Goal: Contribute content: Contribute content

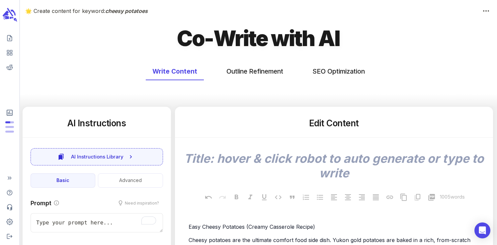
click at [11, 14] on icon "scrollable content" at bounding box center [10, 11] width 7 height 9
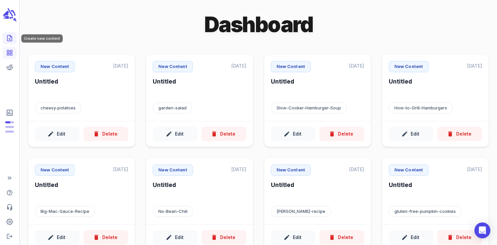
click at [8, 36] on icon "Create new content" at bounding box center [9, 38] width 7 height 7
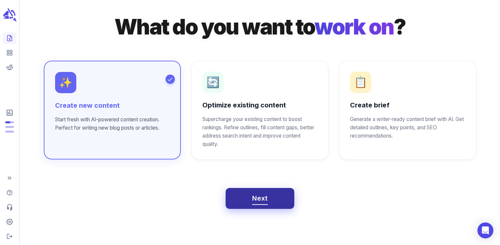
click at [270, 195] on button "Next" at bounding box center [260, 198] width 69 height 21
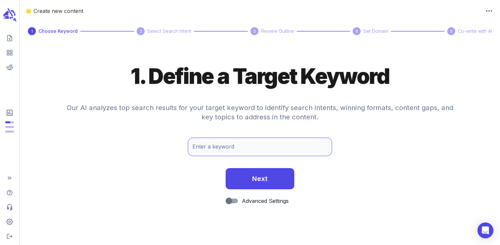
click at [229, 151] on input "Enter a keyword" at bounding box center [260, 147] width 144 height 19
type input "pumpkin rice pudding"
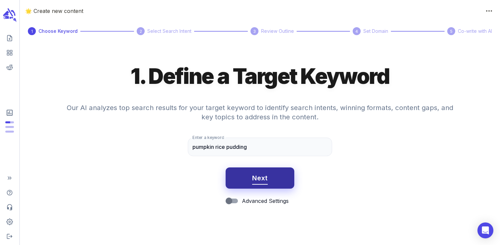
click at [262, 178] on span "Next" at bounding box center [260, 179] width 16 height 12
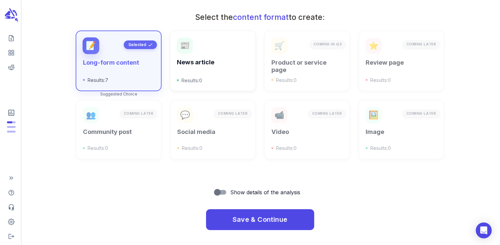
scroll to position [238, 0]
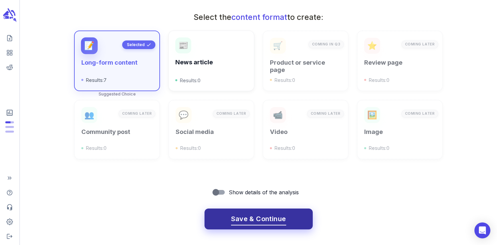
click at [247, 216] on span "Save & Continue" at bounding box center [258, 219] width 55 height 12
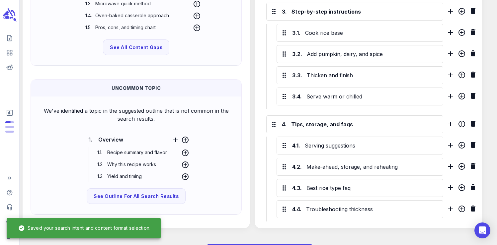
scroll to position [450, 0]
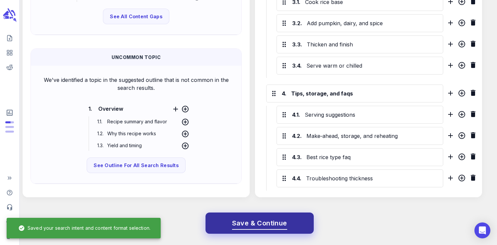
click at [250, 224] on span "Save & Continue" at bounding box center [259, 224] width 55 height 12
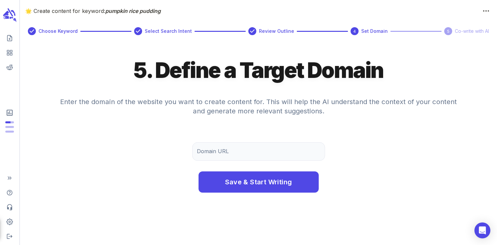
scroll to position [0, 0]
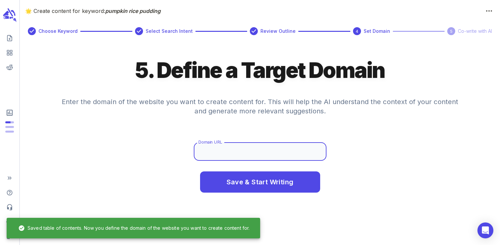
click at [233, 154] on input "Domain URL" at bounding box center [260, 151] width 133 height 19
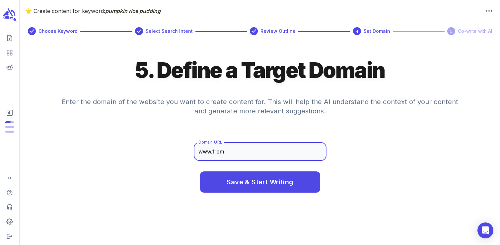
type input "[DOMAIN_NAME]"
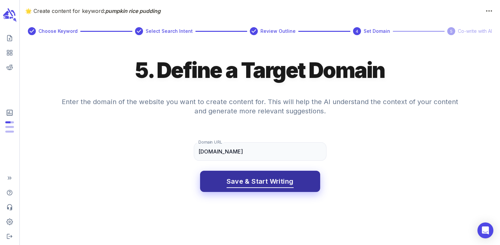
click at [252, 178] on span "Save & Start Writing" at bounding box center [260, 182] width 67 height 12
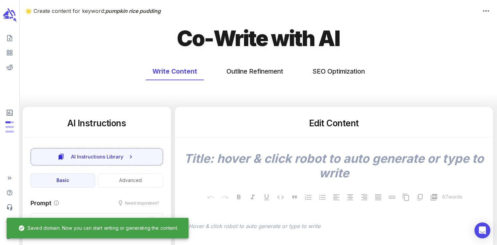
type textarea "x"
type input "51"
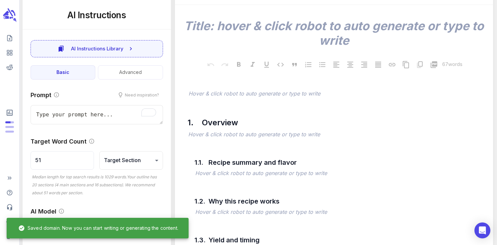
scroll to position [134, 0]
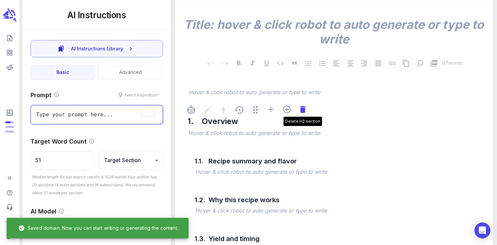
click at [304, 111] on icon at bounding box center [302, 109] width 5 height 7
type textarea "x"
type input "64"
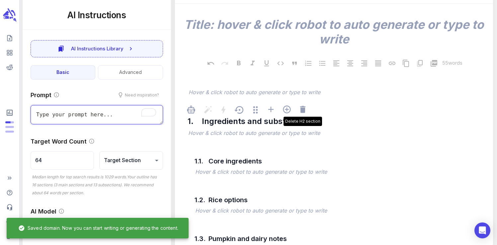
click at [304, 111] on icon at bounding box center [302, 109] width 5 height 7
type textarea "x"
type input "103"
click at [304, 111] on icon at bounding box center [302, 109] width 5 height 7
type textarea "x"
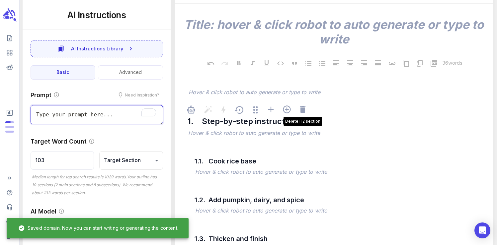
type input "206"
click at [304, 111] on icon at bounding box center [302, 109] width 5 height 7
type textarea "x"
type input "257"
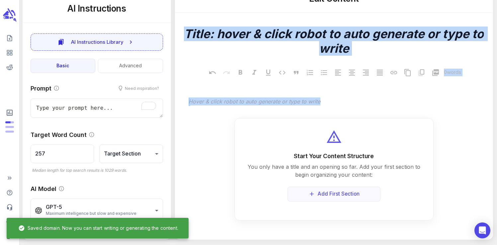
click at [304, 111] on div "x 0 words ﻿ Hover & click robot to auto generate or type to write Start Your Co…" at bounding box center [333, 117] width 307 height 208
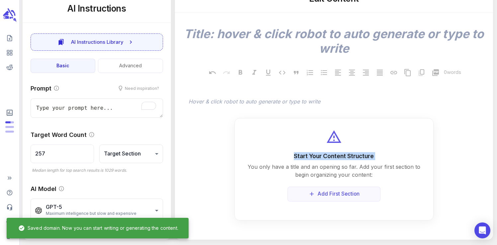
click at [304, 111] on div "x 0 words ﻿ Hover & click robot to auto generate or type to write Start Your Co…" at bounding box center [333, 117] width 307 height 208
click at [301, 107] on span "﻿ Hover & click robot to auto generate or type to write" at bounding box center [337, 102] width 301 height 16
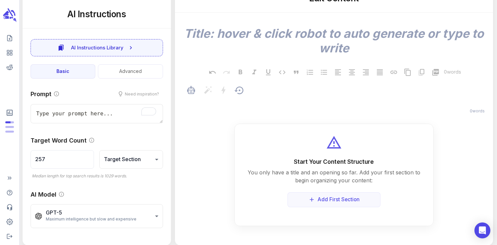
click at [298, 103] on p "﻿" at bounding box center [337, 102] width 297 height 8
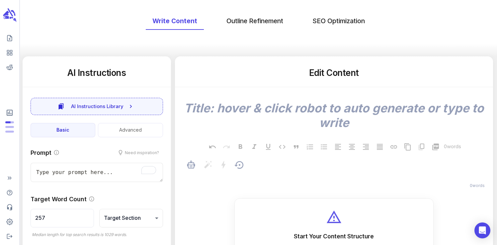
scroll to position [40, 0]
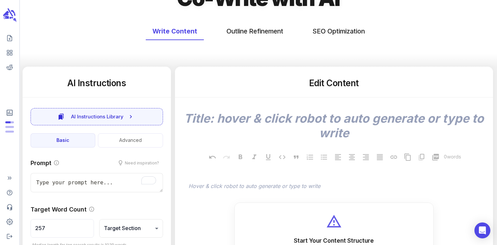
type textarea "x"
click at [329, 34] on button "SEO Optimization" at bounding box center [339, 32] width 66 height 18
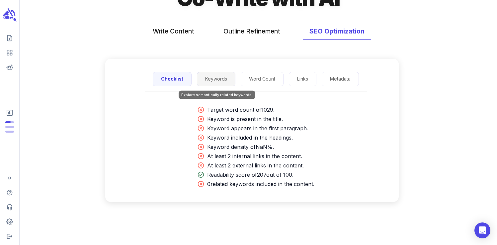
click at [217, 79] on button "Keywords" at bounding box center [216, 79] width 39 height 14
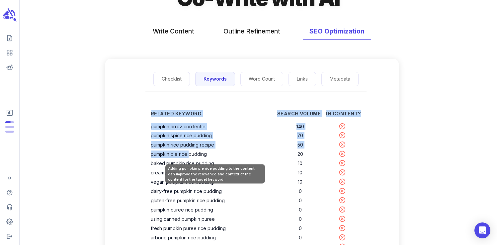
drag, startPoint x: 152, startPoint y: 137, endPoint x: 190, endPoint y: 156, distance: 42.6
click at [190, 156] on div "Related Keyword Search Volume In Content? pumpkin arroz con leche 140 pumpkin s…" at bounding box center [256, 209] width 232 height 213
click at [190, 156] on th "pumpkin pie rice pudding" at bounding box center [214, 154] width 126 height 9
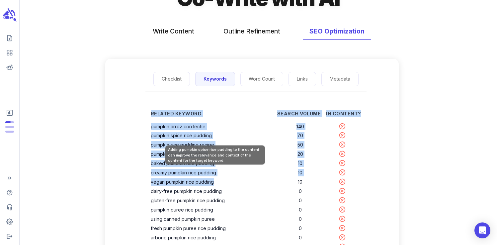
drag, startPoint x: 215, startPoint y: 183, endPoint x: 152, endPoint y: 137, distance: 77.9
click at [152, 137] on tbody "pumpkin arroz con leche 140 pumpkin spice rice pudding 70 pumpkin rice pudding …" at bounding box center [256, 215] width 210 height 186
click at [152, 137] on th "pumpkin spice rice pudding" at bounding box center [214, 135] width 126 height 9
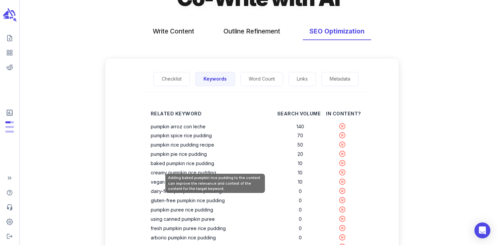
drag, startPoint x: 152, startPoint y: 137, endPoint x: 197, endPoint y: 171, distance: 56.4
click at [197, 171] on tbody "pumpkin arroz con leche 140 pumpkin spice rice pudding 70 pumpkin rice pudding …" at bounding box center [256, 215] width 210 height 186
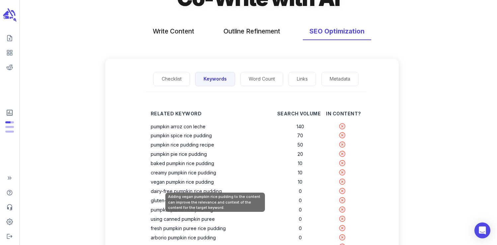
click at [217, 185] on th "vegan pumpkin rice pudding" at bounding box center [214, 182] width 126 height 9
drag, startPoint x: 223, startPoint y: 192, endPoint x: 188, endPoint y: 185, distance: 36.3
click at [188, 185] on tbody "pumpkin arroz con leche 140 pumpkin spice rice pudding 70 pumpkin rice pudding …" at bounding box center [256, 215] width 210 height 186
click at [188, 185] on th "vegan pumpkin rice pudding" at bounding box center [214, 182] width 126 height 9
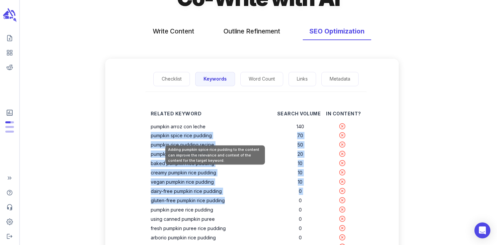
drag, startPoint x: 226, startPoint y: 201, endPoint x: 152, endPoint y: 137, distance: 97.6
click at [152, 137] on tbody "pumpkin arroz con leche 140 pumpkin spice rice pudding 70 pumpkin rice pudding …" at bounding box center [256, 215] width 210 height 186
copy tbody "pumpkin spice rice pudding 70 pumpkin rice pudding recipe 50 pumpkin pie rice p…"
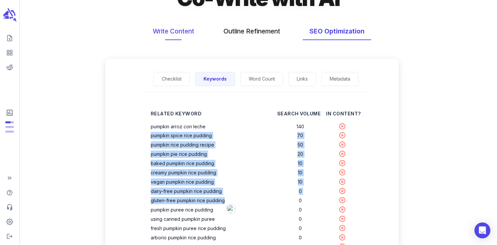
click at [160, 29] on button "Write Content" at bounding box center [173, 32] width 55 height 18
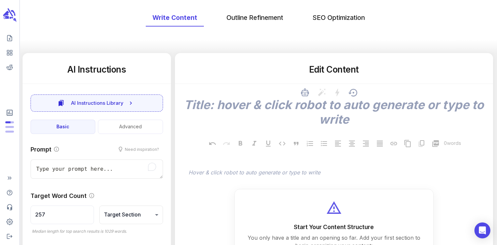
scroll to position [125, 0]
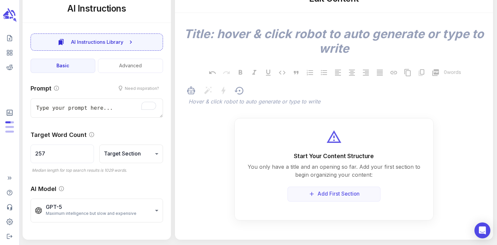
click at [219, 103] on p "﻿" at bounding box center [337, 102] width 297 height 8
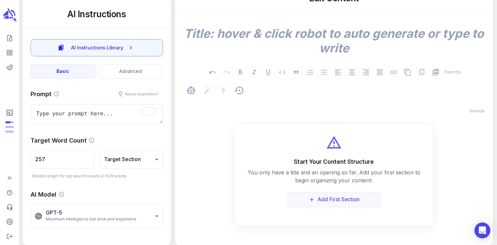
click at [219, 103] on p "﻿" at bounding box center [337, 102] width 297 height 8
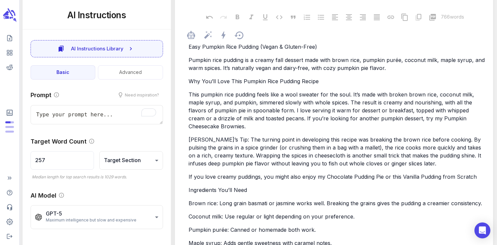
type textarea "x"
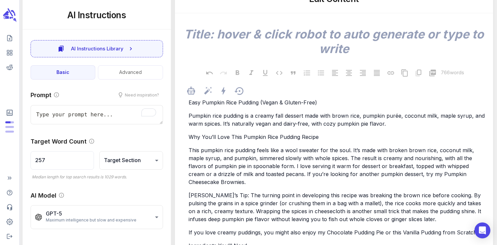
scroll to position [0, 0]
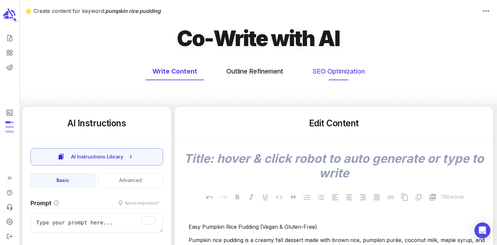
click at [329, 68] on button "SEO Optimization" at bounding box center [339, 72] width 66 height 18
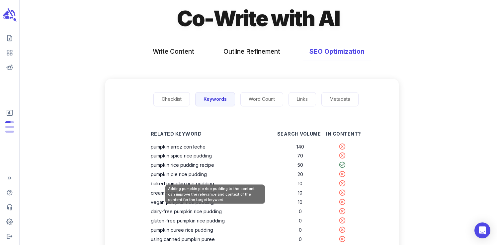
scroll to position [21, 0]
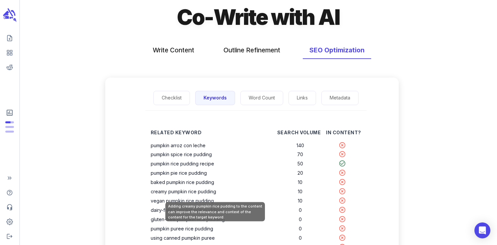
click at [199, 193] on th "creamy pumpkin rice pudding" at bounding box center [214, 191] width 126 height 9
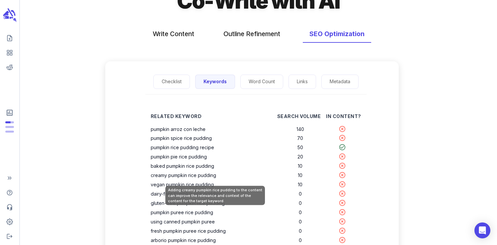
scroll to position [40, 0]
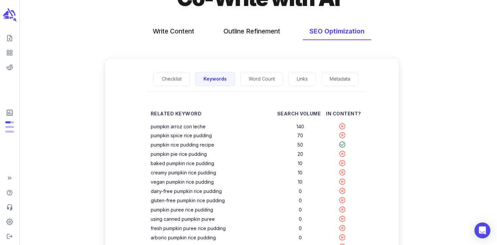
click at [147, 186] on div "Related Keyword Search Volume In Content? pumpkin arroz con leche 140 pumpkin s…" at bounding box center [256, 209] width 232 height 213
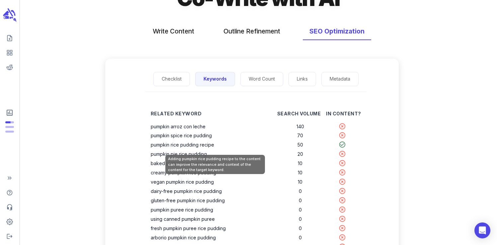
click at [177, 144] on th "pumpkin rice pudding recipe" at bounding box center [214, 144] width 126 height 9
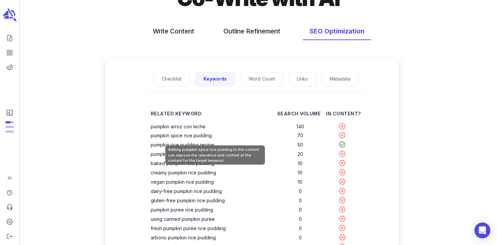
click at [177, 135] on th "pumpkin spice rice pudding" at bounding box center [214, 135] width 126 height 9
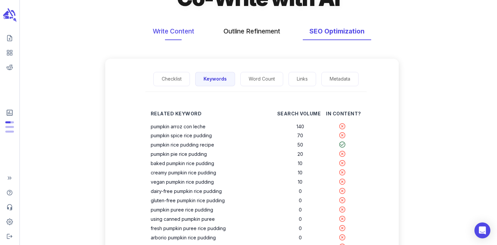
click at [162, 34] on button "Write Content" at bounding box center [173, 32] width 55 height 18
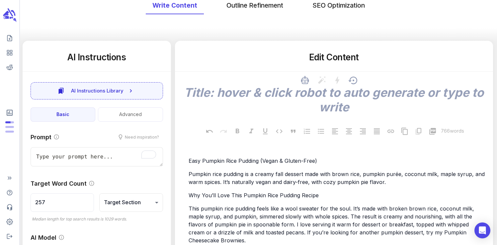
scroll to position [80, 0]
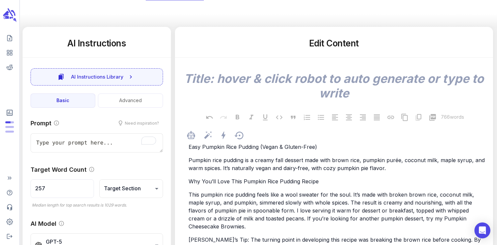
click at [204, 185] on span "Why You’ll Love This Pumpkin Rice Pudding Recipe" at bounding box center [254, 181] width 130 height 7
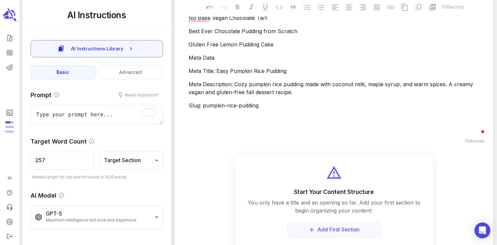
scroll to position [74, 0]
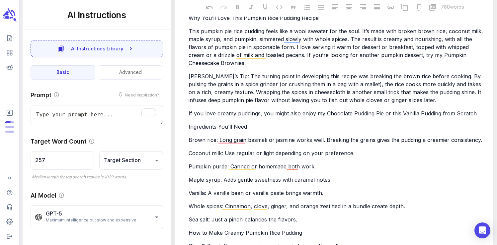
type textarea "x"
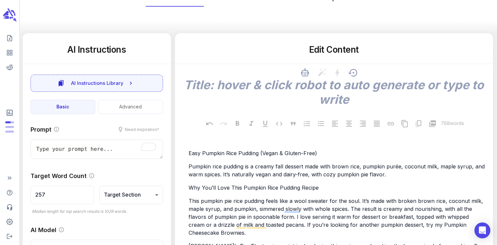
scroll to position [0, 0]
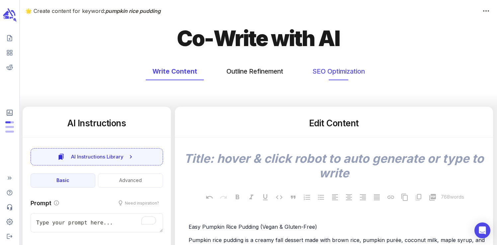
click at [329, 72] on button "SEO Optimization" at bounding box center [339, 72] width 66 height 18
